Goal: Task Accomplishment & Management: Use online tool/utility

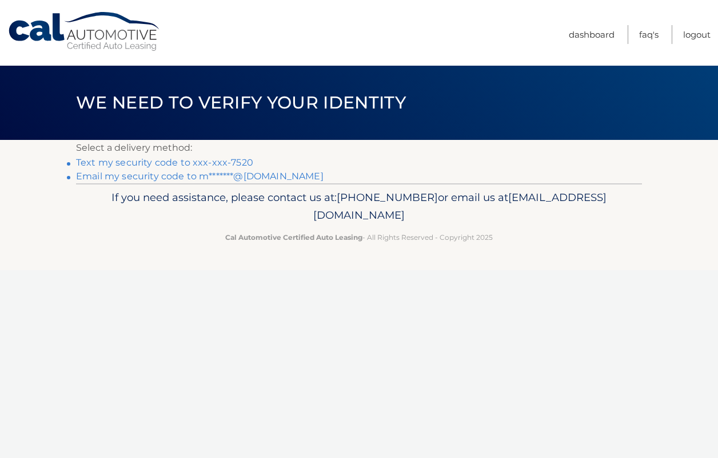
click at [211, 161] on link "Text my security code to xxx-xxx-7520" at bounding box center [164, 162] width 177 height 11
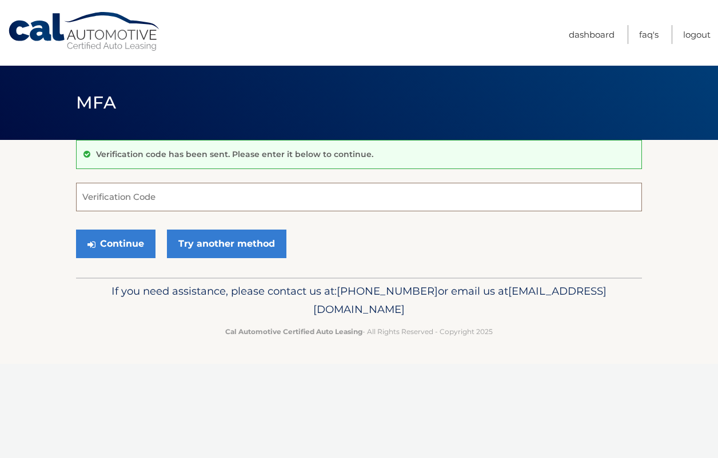
click at [232, 199] on input "Verification Code" at bounding box center [359, 197] width 566 height 29
type input "408872"
click at [117, 248] on button "Continue" at bounding box center [115, 244] width 79 height 29
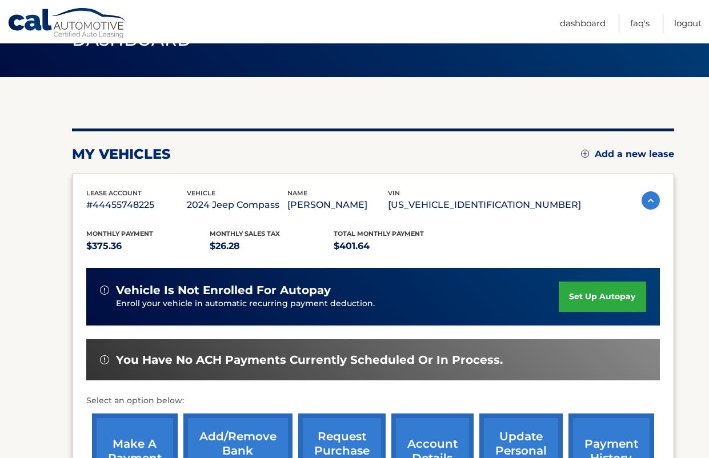
scroll to position [234, 0]
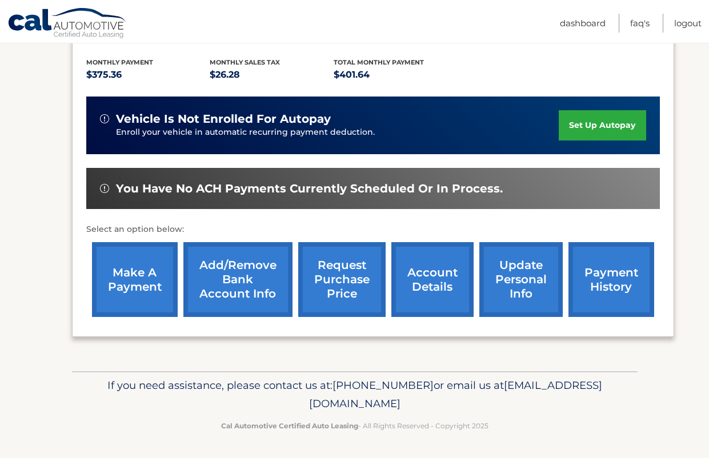
click at [130, 286] on link "make a payment" at bounding box center [135, 279] width 86 height 75
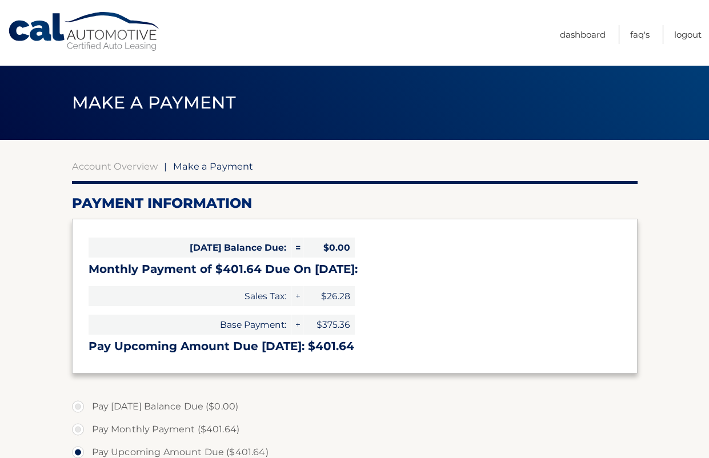
select select "MmM4NjE3YTMtNmQxMS00NTc3LWIzMzMtZDAyNDI1Nzg3ZTQ4"
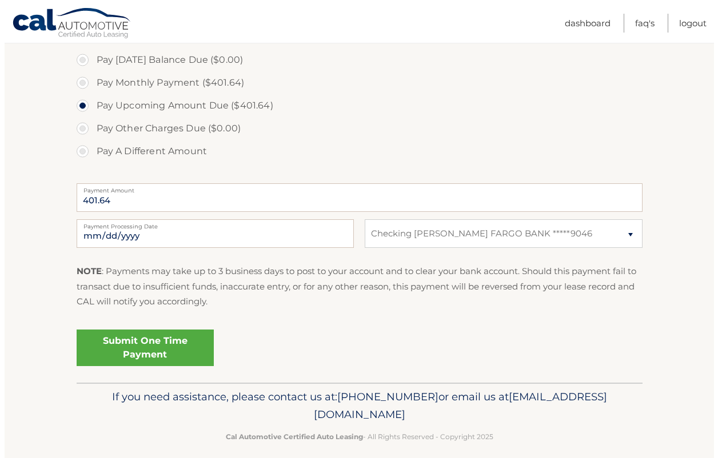
scroll to position [358, 0]
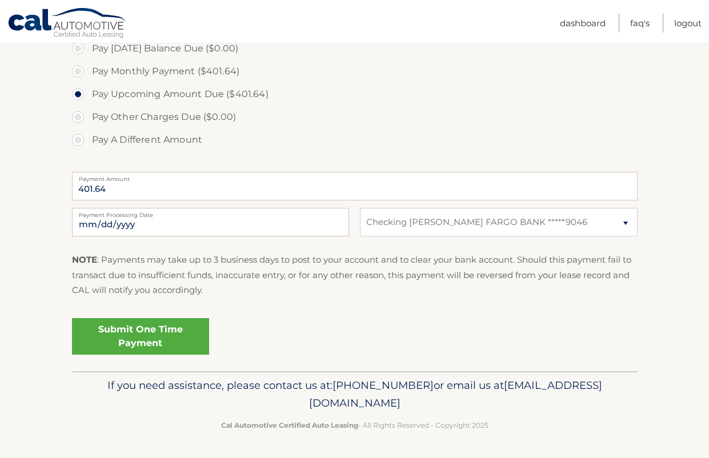
click at [129, 343] on link "Submit One Time Payment" at bounding box center [140, 336] width 137 height 37
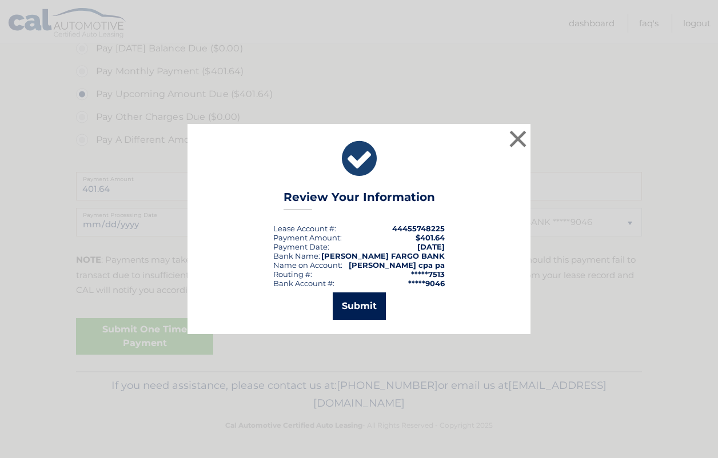
click at [362, 307] on button "Submit" at bounding box center [359, 306] width 53 height 27
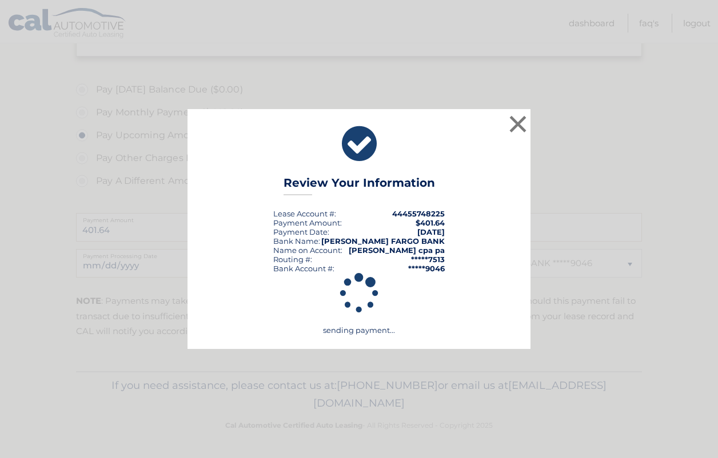
scroll to position [317, 0]
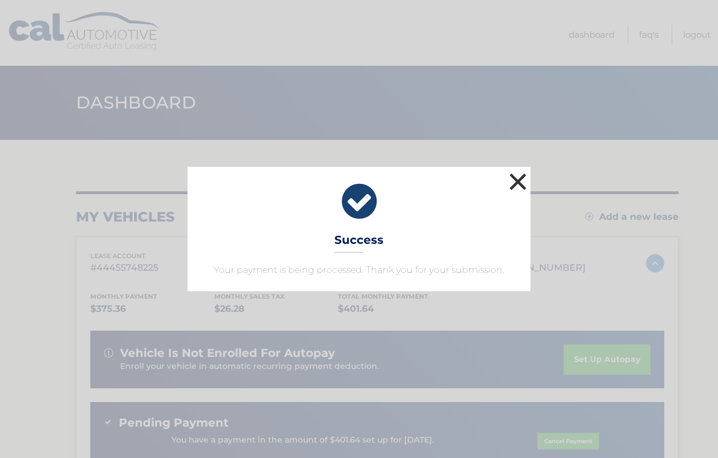
click at [513, 183] on button "×" at bounding box center [517, 181] width 23 height 23
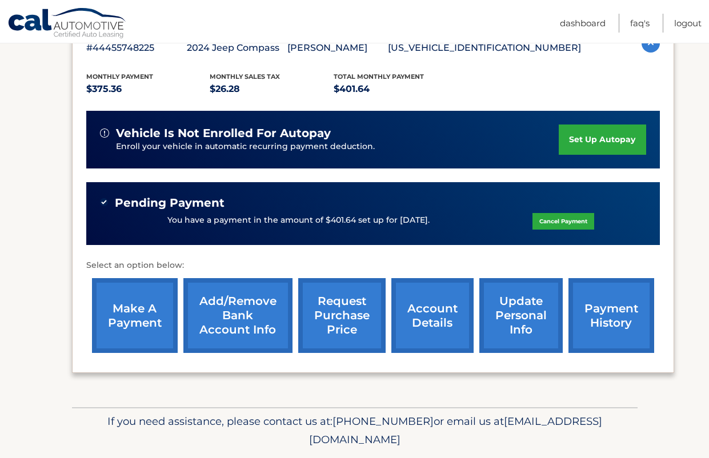
scroll to position [229, 0]
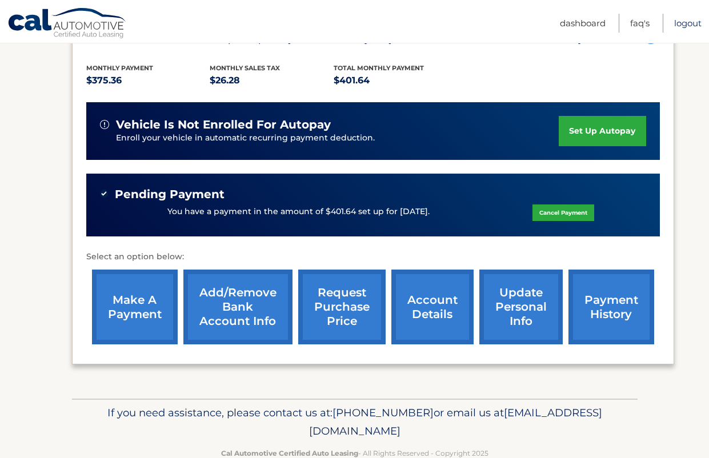
click at [687, 22] on link "Logout" at bounding box center [687, 23] width 27 height 19
